Goal: Information Seeking & Learning: Find specific fact

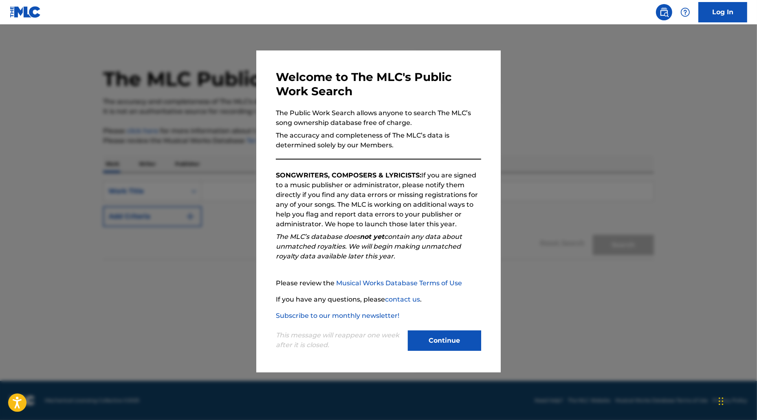
click at [463, 354] on div "Welcome to The MLC's Public Work Search The Public Work Search allows anyone to…" at bounding box center [378, 211] width 244 height 322
click at [457, 345] on button "Continue" at bounding box center [444, 341] width 73 height 20
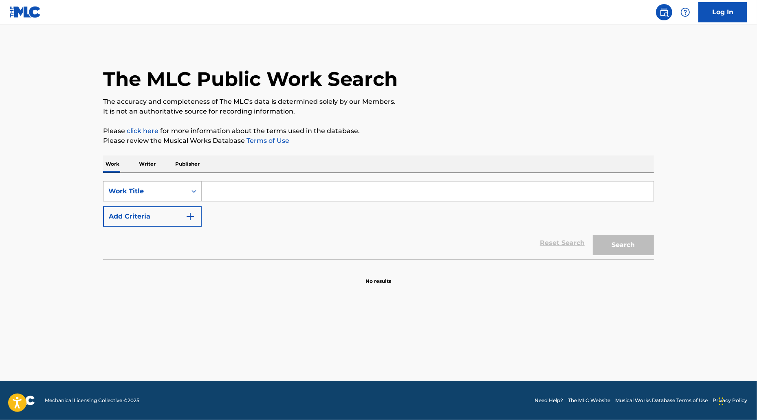
click at [142, 194] on div "Work Title" at bounding box center [144, 192] width 73 height 10
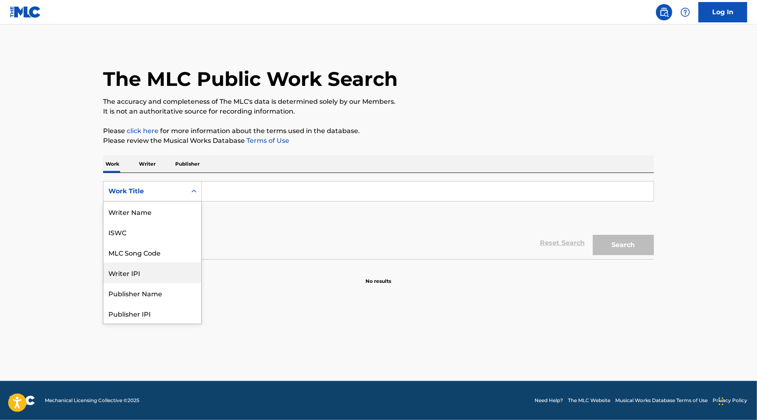
scroll to position [41, 0]
click at [163, 286] on div "MLC Publisher Number" at bounding box center [152, 293] width 98 height 20
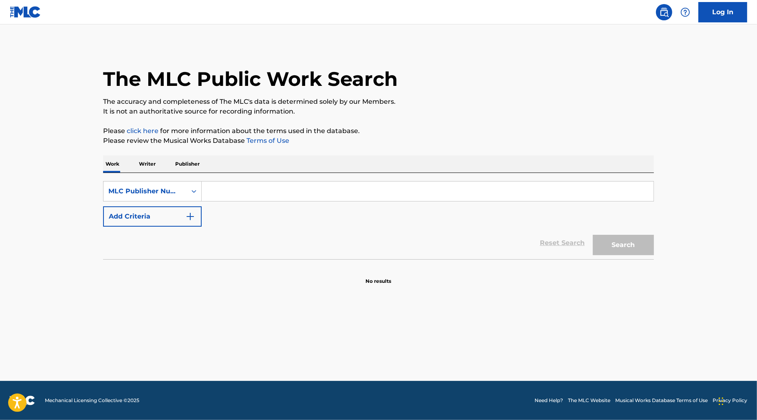
click at [252, 189] on input "Search Form" at bounding box center [428, 192] width 452 height 20
click at [370, 184] on input "Search Form" at bounding box center [428, 192] width 452 height 20
paste input "P503M8"
type input "P503M8"
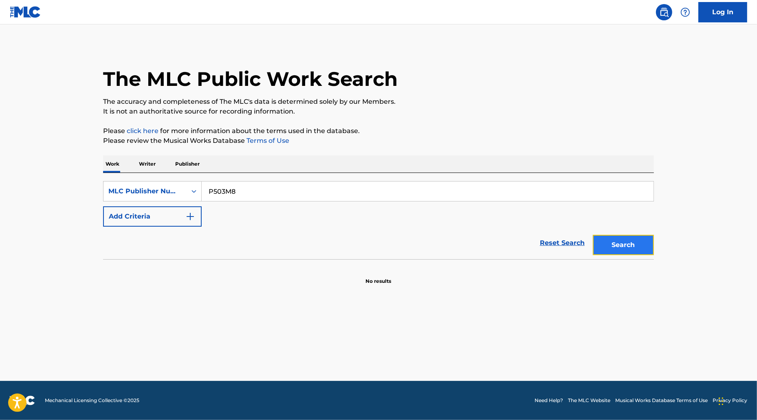
click at [637, 241] on button "Search" at bounding box center [623, 245] width 61 height 20
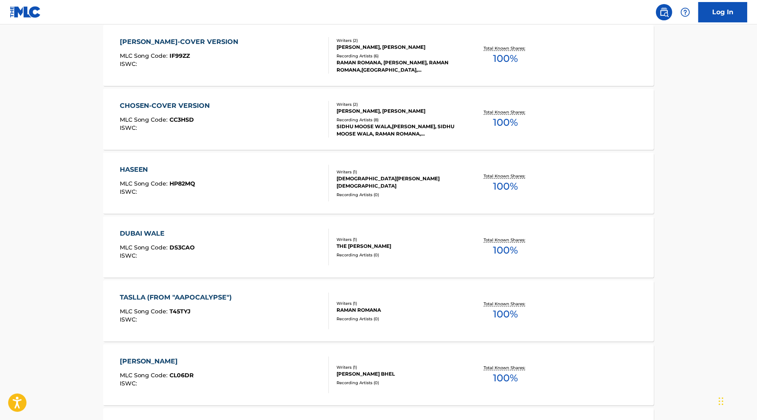
scroll to position [47, 0]
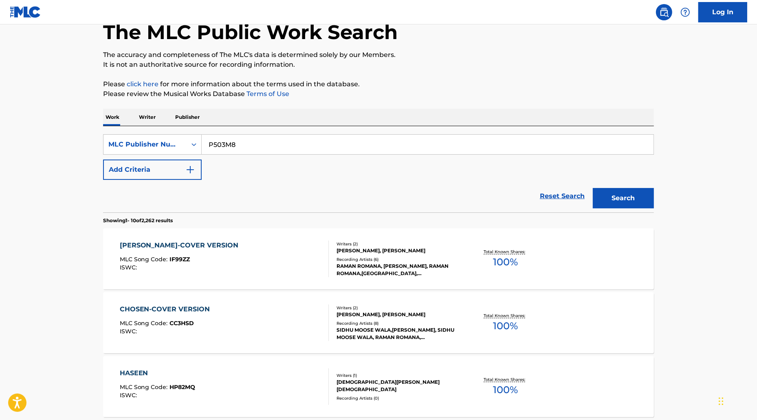
click at [207, 263] on div "MLC Song Code : IF99ZZ" at bounding box center [181, 261] width 123 height 8
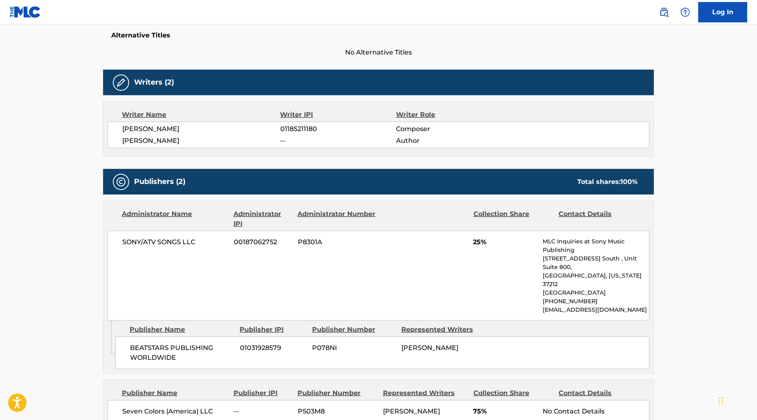
scroll to position [244, 0]
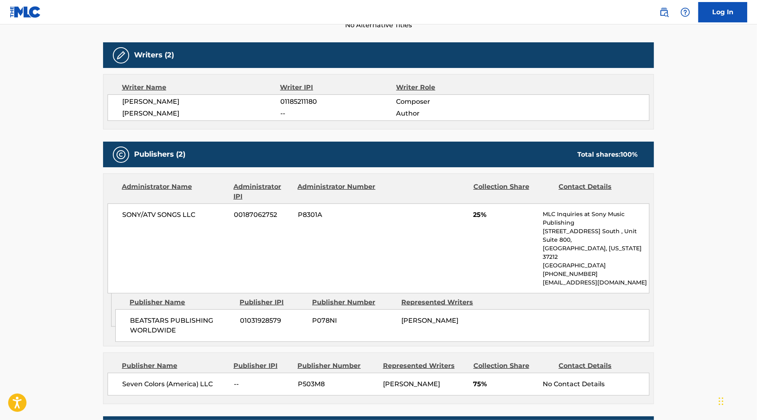
click at [323, 217] on span "P8301A" at bounding box center [337, 215] width 79 height 10
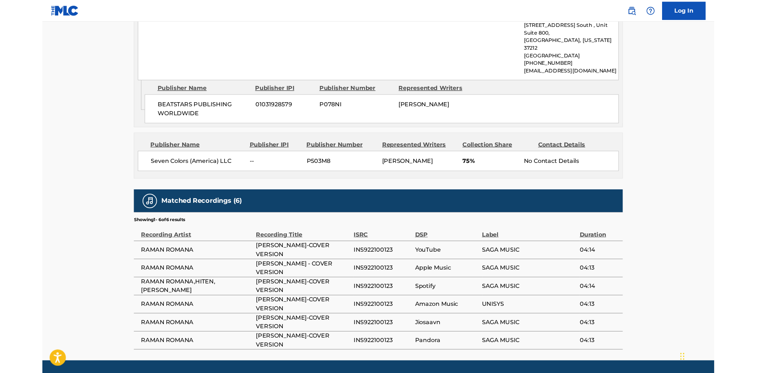
scroll to position [448, 0]
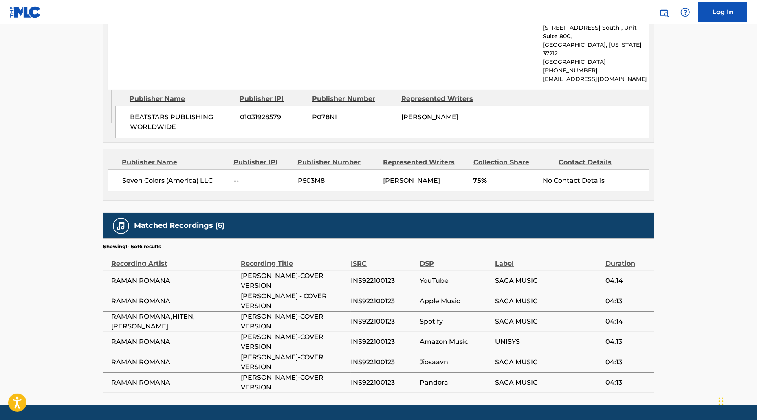
click at [329, 176] on span "P503M8" at bounding box center [337, 181] width 79 height 10
click at [312, 176] on span "P503M8" at bounding box center [337, 181] width 79 height 10
click at [428, 177] on span "[PERSON_NAME]" at bounding box center [411, 181] width 57 height 8
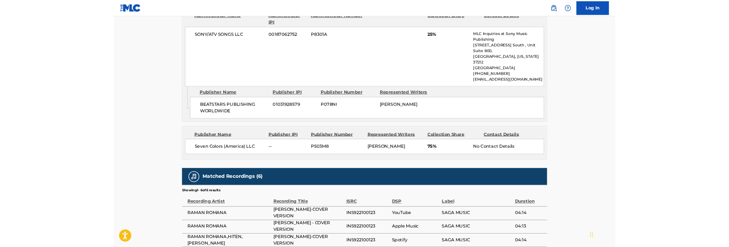
scroll to position [502, 0]
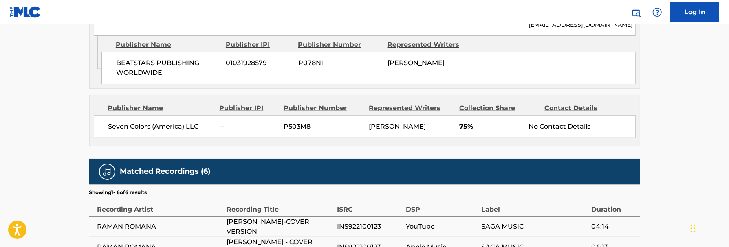
click at [418, 123] on span "[PERSON_NAME]" at bounding box center [397, 127] width 57 height 8
copy div "[PERSON_NAME]"
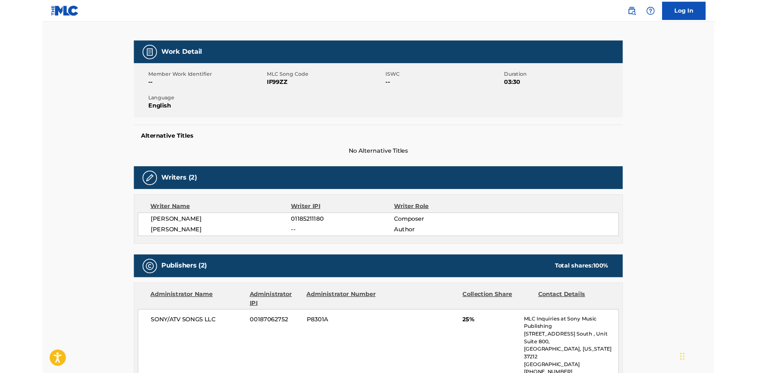
scroll to position [0, 0]
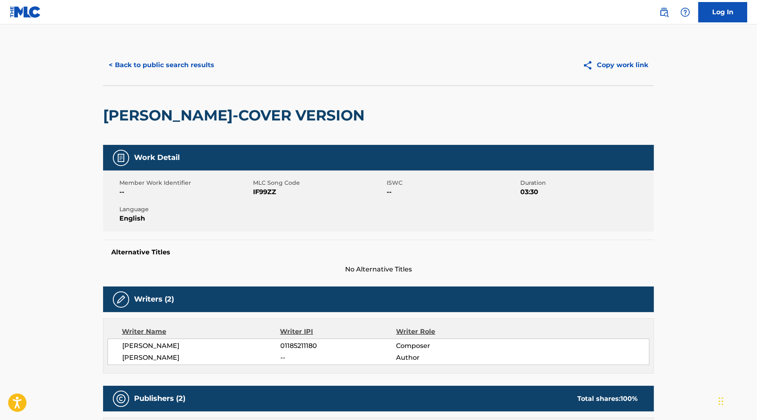
click at [221, 116] on h2 "[PERSON_NAME]-COVER VERSION" at bounding box center [236, 115] width 266 height 18
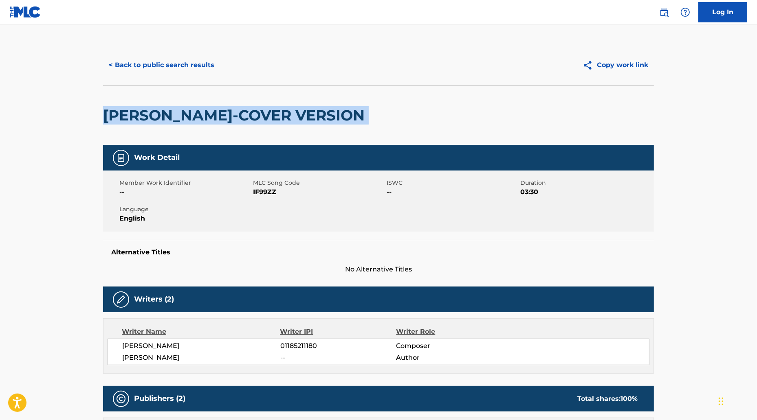
click at [221, 116] on h2 "[PERSON_NAME]-COVER VERSION" at bounding box center [236, 115] width 266 height 18
copy div "[PERSON_NAME]-COVER VERSION"
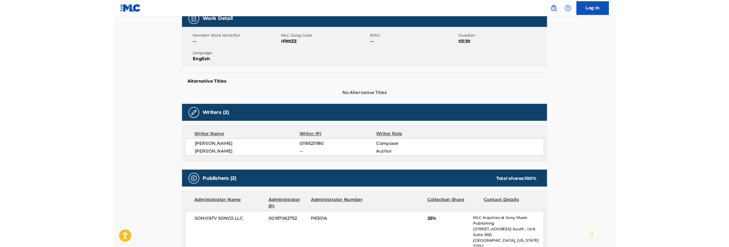
scroll to position [122, 0]
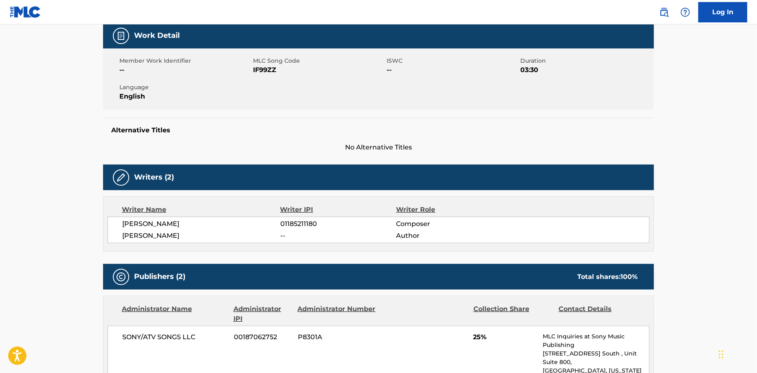
click at [269, 70] on span "IF99ZZ" at bounding box center [319, 70] width 132 height 10
copy span "IF99ZZ"
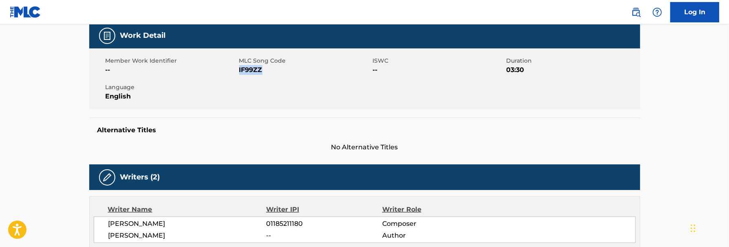
click at [365, 165] on div "Writers (2)" at bounding box center [364, 178] width 551 height 26
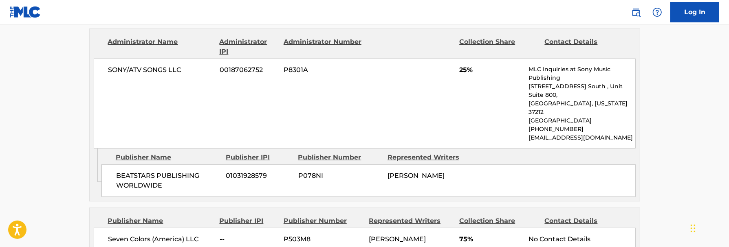
scroll to position [407, 0]
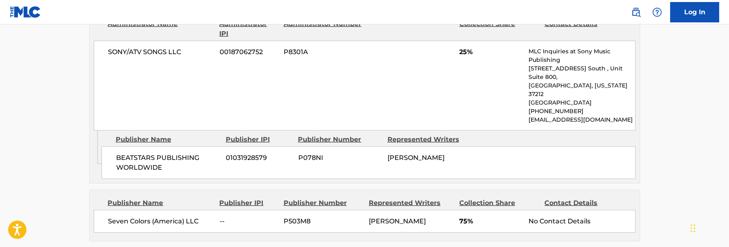
click at [290, 198] on div "Publisher Number" at bounding box center [322, 203] width 79 height 10
click at [285, 217] on span "P503M8" at bounding box center [322, 222] width 79 height 10
click at [344, 213] on div "Seven Colors (America) LLC -- P503M8 [PERSON_NAME] 75% No Contact Details" at bounding box center [365, 221] width 542 height 23
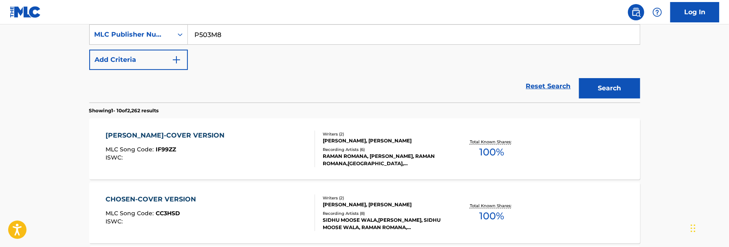
scroll to position [169, 0]
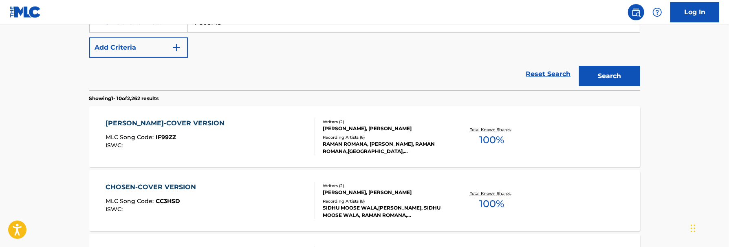
click at [129, 98] on p "Showing 1 - 10 of 2,262 results" at bounding box center [124, 98] width 70 height 7
click at [134, 98] on p "Showing 1 - 10 of 2,262 results" at bounding box center [124, 98] width 70 height 7
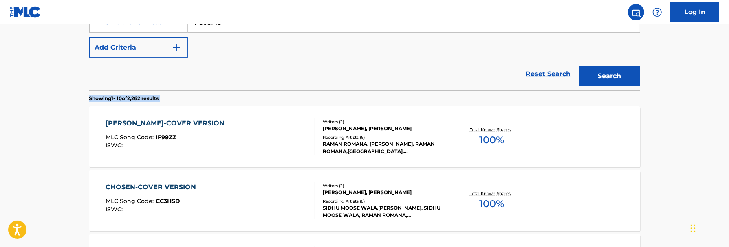
click at [134, 98] on p "Showing 1 - 10 of 2,262 results" at bounding box center [124, 98] width 70 height 7
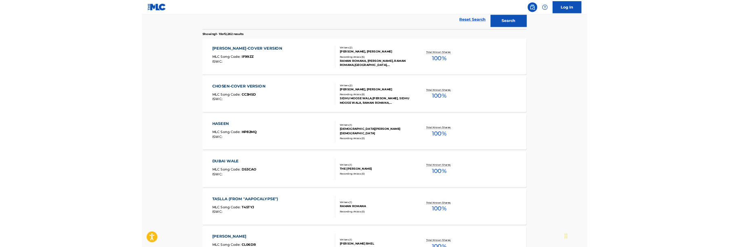
scroll to position [0, 0]
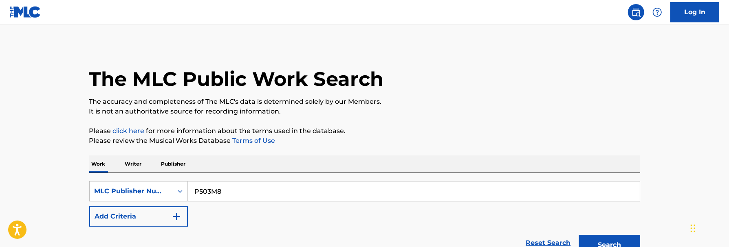
click at [279, 218] on div "SearchWithCriteria933e2dd9-a4c5-4177-bd75-01cd22ee7616 MLC Publisher Number P50…" at bounding box center [364, 204] width 551 height 46
drag, startPoint x: 259, startPoint y: 222, endPoint x: 249, endPoint y: 204, distance: 20.4
click at [259, 222] on div "SearchWithCriteria933e2dd9-a4c5-4177-bd75-01cd22ee7616 MLC Publisher Number P50…" at bounding box center [364, 204] width 551 height 46
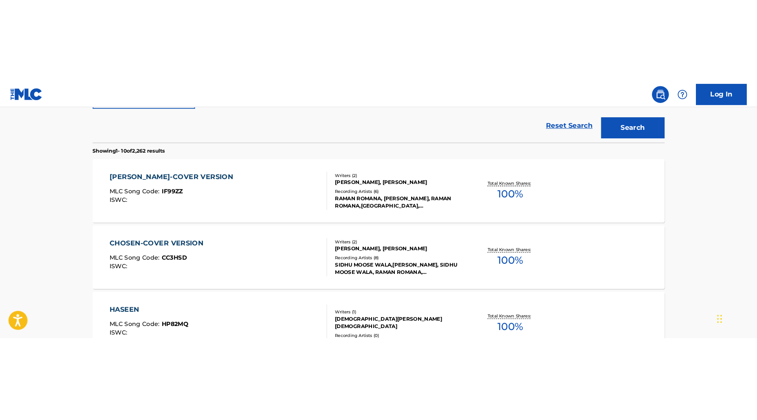
scroll to position [41, 0]
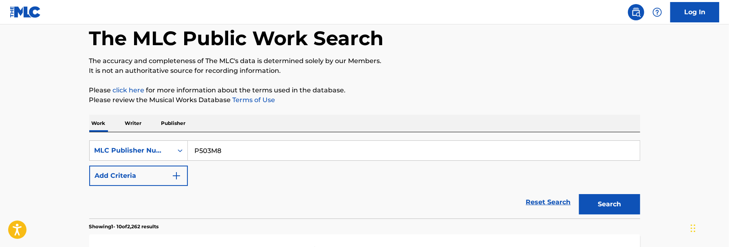
click at [377, 194] on div "Reset Search Search" at bounding box center [364, 202] width 551 height 33
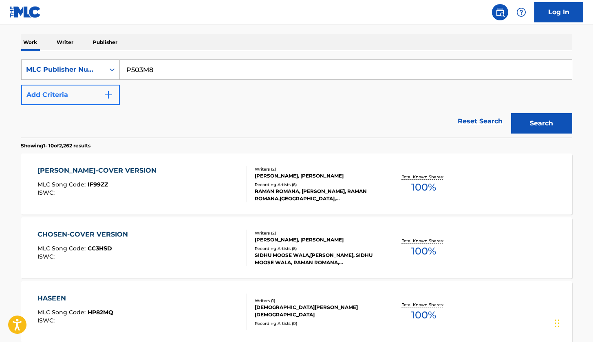
scroll to position [124, 0]
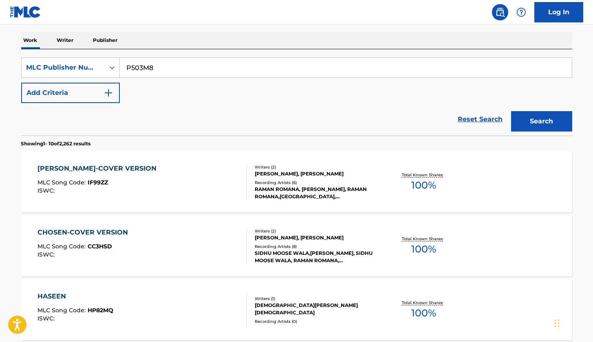
click at [108, 56] on div "SearchWithCriteria933e2dd9-a4c5-4177-bd75-01cd22ee7616 MLC Publisher Number P50…" at bounding box center [296, 92] width 551 height 86
click at [107, 60] on div "Search Form" at bounding box center [112, 67] width 15 height 15
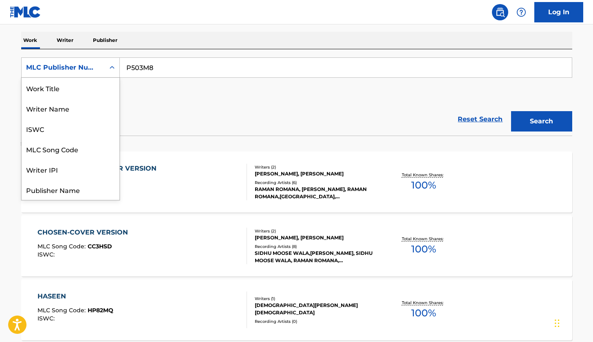
scroll to position [40, 0]
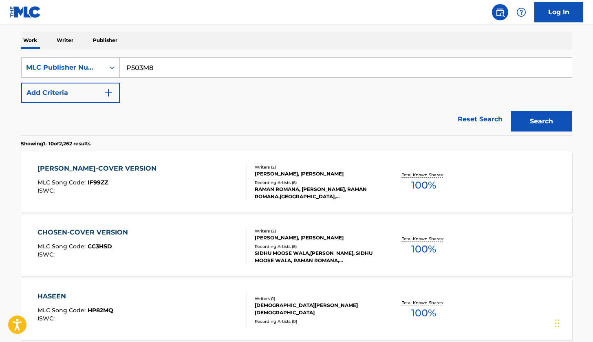
click at [163, 112] on div "Reset Search Search" at bounding box center [296, 119] width 551 height 33
click at [153, 181] on div "[PERSON_NAME]-COVER VERSION MLC Song Code : IF99ZZ ISWC :" at bounding box center [141, 182] width 209 height 37
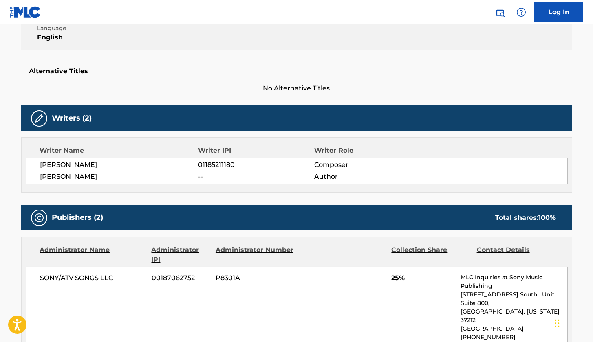
scroll to position [181, 0]
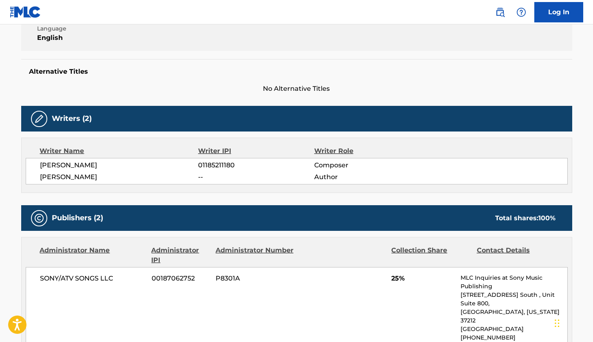
click at [207, 248] on div "Administrator IPI" at bounding box center [180, 256] width 58 height 20
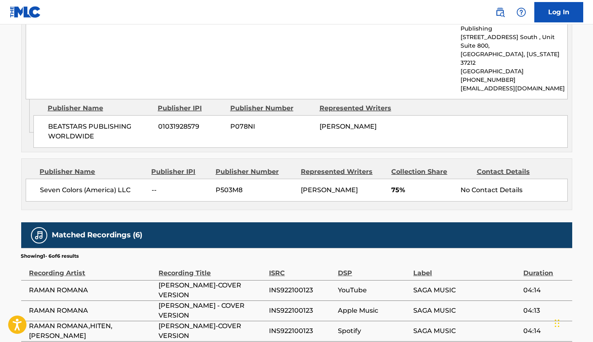
click at [148, 179] on div "Seven Colors (America) LLC -- P503M8 [PERSON_NAME] 75% No Contact Details" at bounding box center [297, 190] width 542 height 23
click at [110, 185] on span "Seven Colors (America) LLC" at bounding box center [92, 190] width 105 height 10
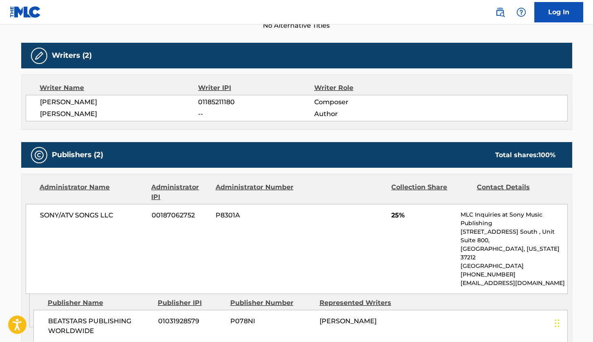
scroll to position [245, 0]
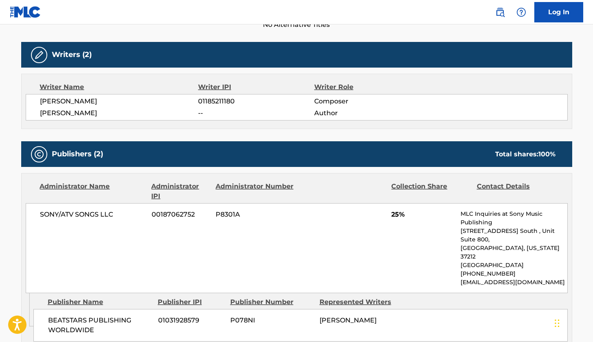
click at [205, 94] on div "[PERSON_NAME] 01185211180 Composer [PERSON_NAME] -- Author" at bounding box center [297, 107] width 542 height 26
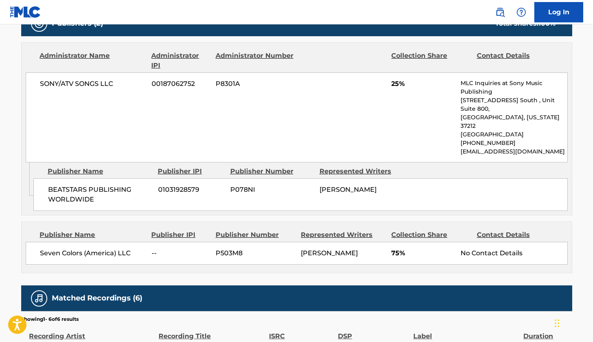
scroll to position [376, 0]
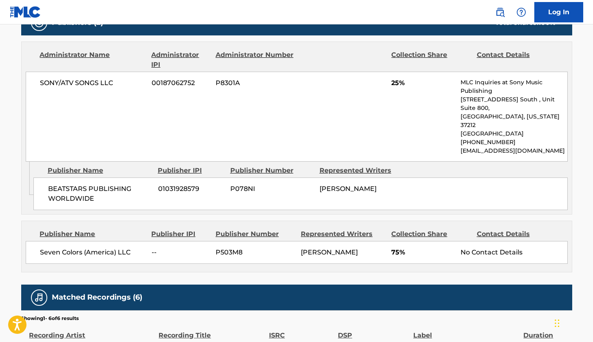
click at [221, 248] on span "P503M8" at bounding box center [254, 253] width 79 height 10
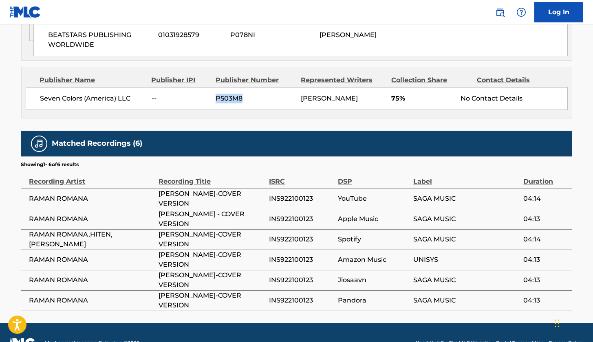
click at [226, 94] on span "P503M8" at bounding box center [254, 99] width 79 height 10
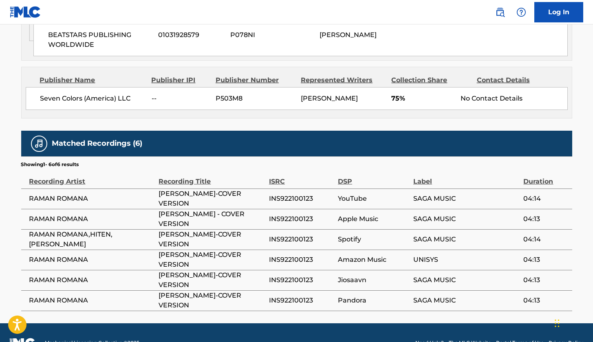
click at [285, 250] on td "INS922100123" at bounding box center [303, 260] width 69 height 20
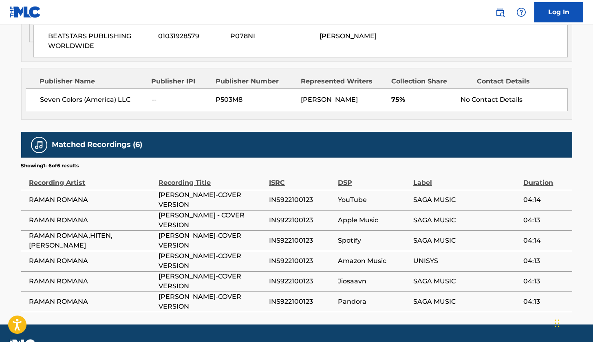
click at [325, 29] on div "BEATSTARS PUBLISHING WORLDWIDE 01031928579 P078NI [PERSON_NAME]" at bounding box center [300, 41] width 534 height 33
